Goal: Information Seeking & Learning: Learn about a topic

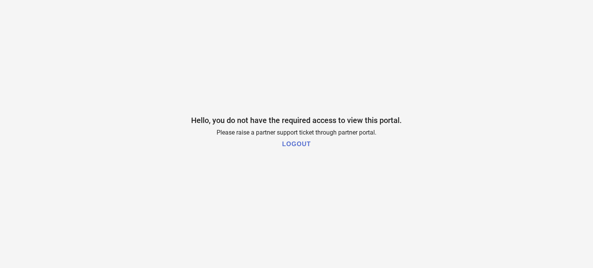
click at [296, 148] on h1 "LOGOUT" at bounding box center [296, 144] width 29 height 7
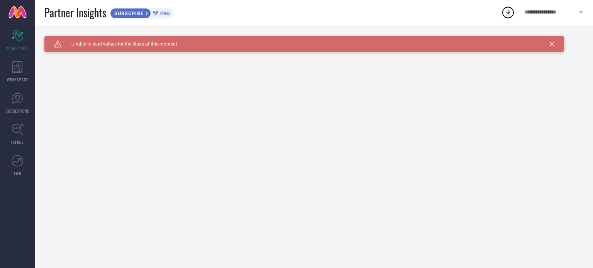
click at [576, 14] on span "**********" at bounding box center [551, 12] width 52 height 7
click at [552, 44] on icon at bounding box center [552, 44] width 5 height 5
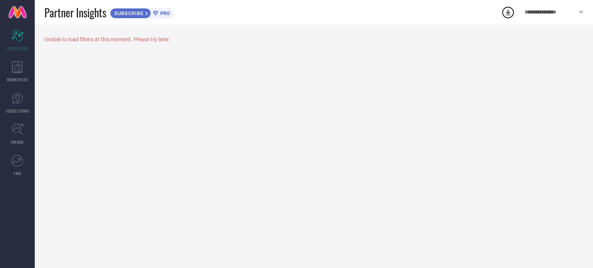
click at [580, 14] on icon at bounding box center [581, 12] width 5 height 3
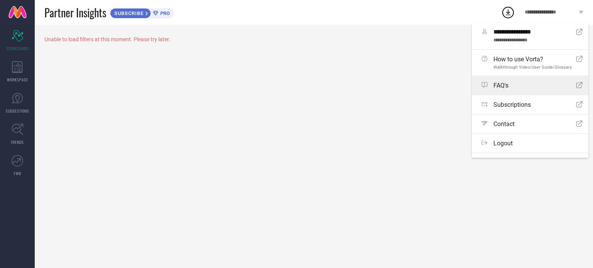
click at [505, 89] on link "FAQ's Open Icon" at bounding box center [530, 85] width 117 height 19
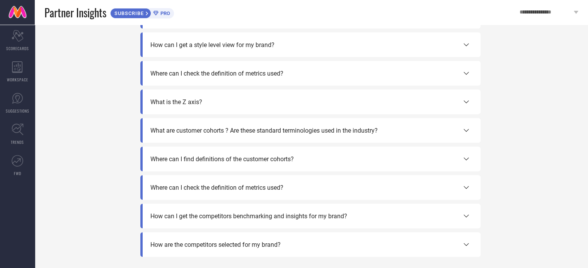
scroll to position [280, 0]
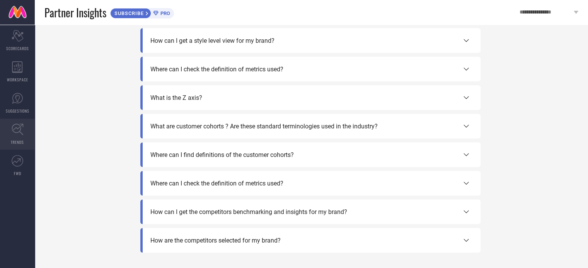
click at [19, 137] on link "TRENDS" at bounding box center [17, 134] width 35 height 31
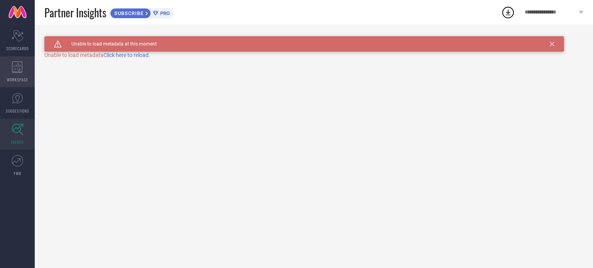
click at [17, 65] on icon at bounding box center [17, 67] width 11 height 12
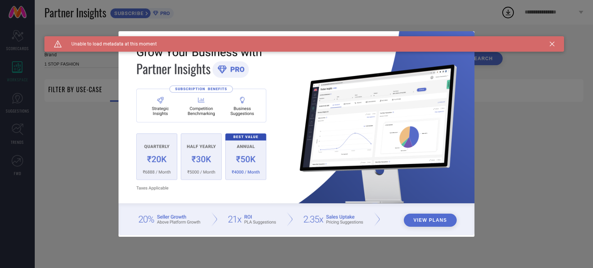
type input "1 STOP FASHION"
type input "All"
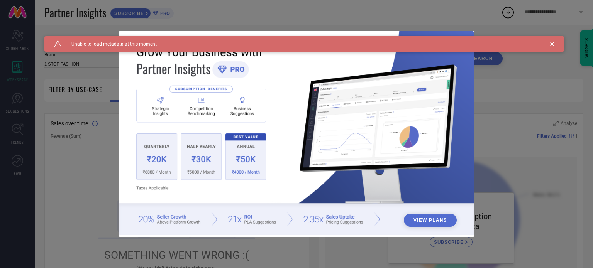
click at [552, 44] on icon at bounding box center [552, 44] width 5 height 5
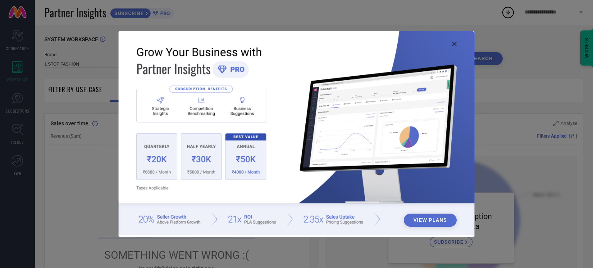
click at [455, 44] on icon at bounding box center [454, 44] width 5 height 5
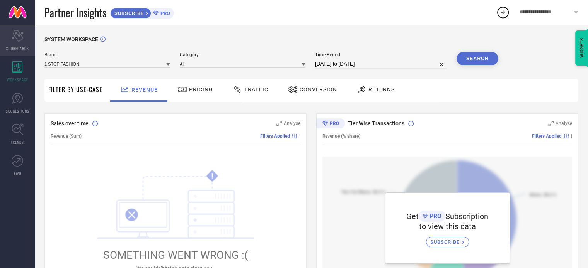
click at [20, 46] on span "SCORECARDS" at bounding box center [17, 49] width 23 height 6
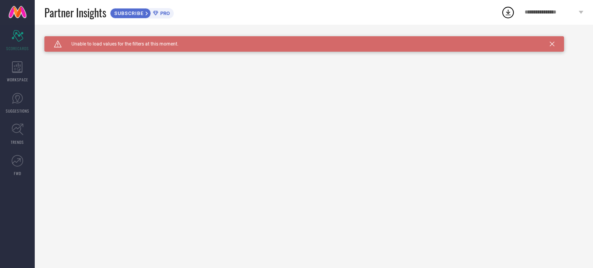
click at [561, 13] on span "**********" at bounding box center [551, 12] width 52 height 7
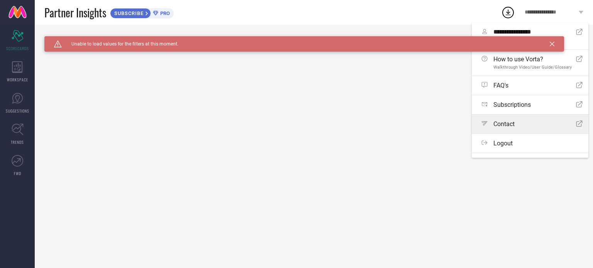
click at [520, 123] on div "Path Contact Open Icon" at bounding box center [532, 124] width 101 height 7
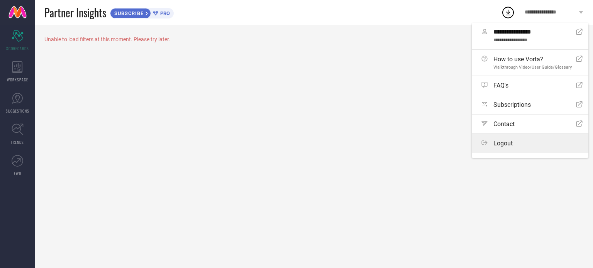
click at [506, 138] on label "Logout" at bounding box center [530, 143] width 117 height 19
click at [0, 0] on button "Logout" at bounding box center [0, 0] width 0 height 0
